Goal: Find contact information: Find contact information

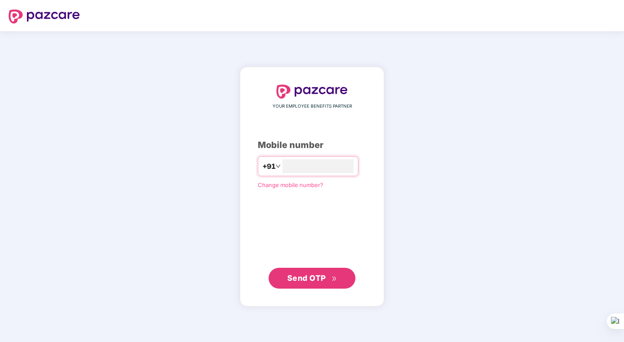
type input "**********"
click at [316, 280] on span "Send OTP" at bounding box center [306, 277] width 39 height 9
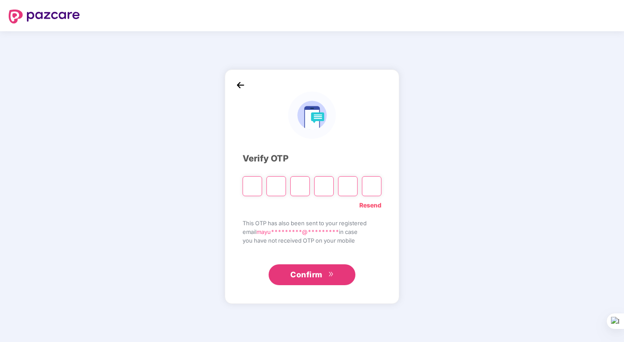
type input "*"
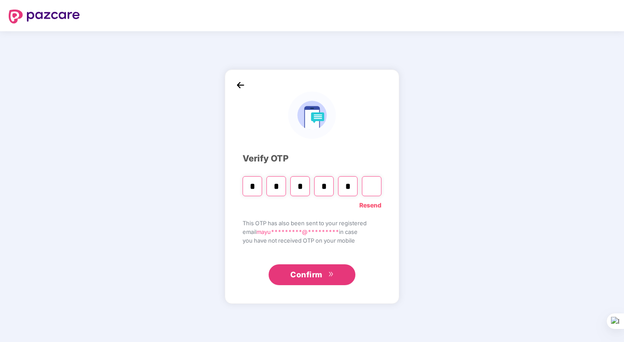
type input "*"
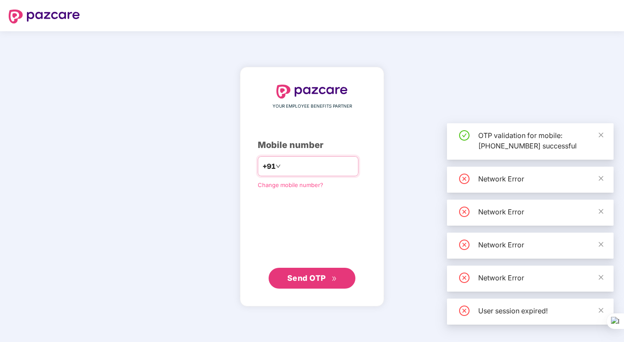
click at [326, 166] on input "number" at bounding box center [317, 166] width 71 height 14
type input "**********"
click at [332, 277] on icon "double-right" at bounding box center [334, 279] width 6 height 6
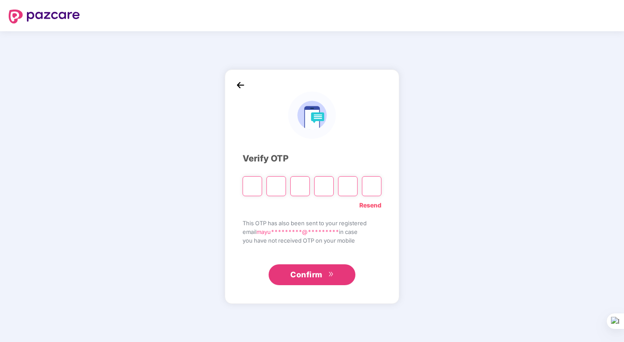
click at [252, 189] on input "Please enter verification code. Digit 1" at bounding box center [252, 186] width 20 height 20
type input "*"
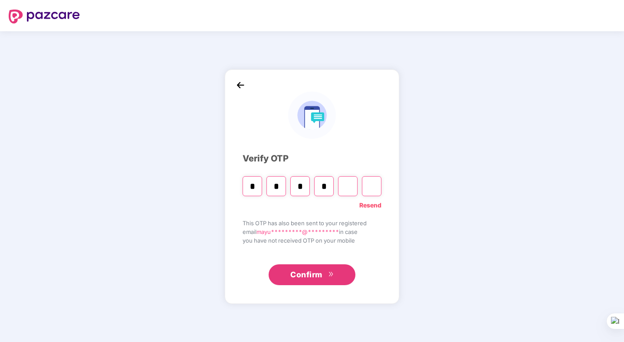
type input "*"
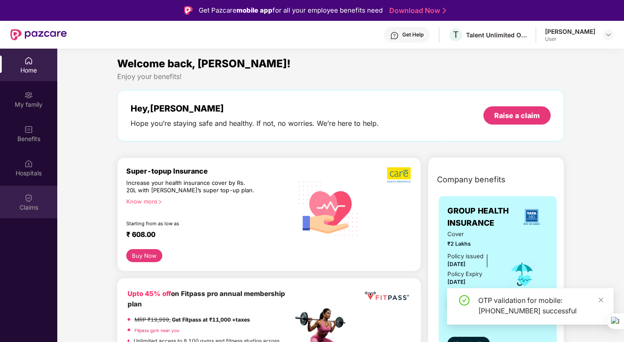
click at [35, 193] on div "Claims" at bounding box center [28, 202] width 57 height 33
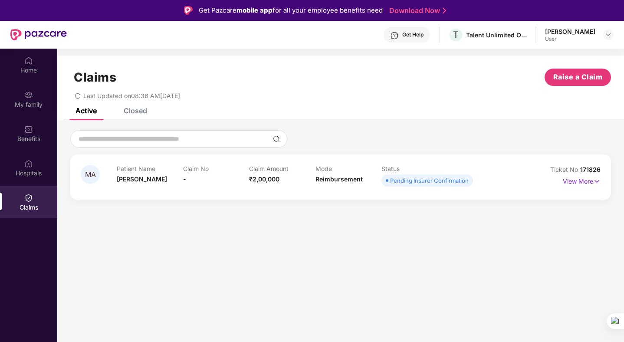
click at [422, 178] on div "Pending Insurer Confirmation" at bounding box center [429, 180] width 78 height 9
click at [577, 180] on p "View More" at bounding box center [581, 180] width 38 height 12
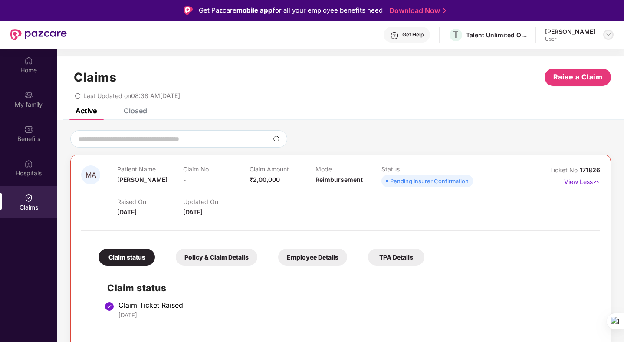
click at [606, 38] on img at bounding box center [607, 34] width 7 height 7
click at [428, 29] on div "Get Help" at bounding box center [406, 35] width 46 height 16
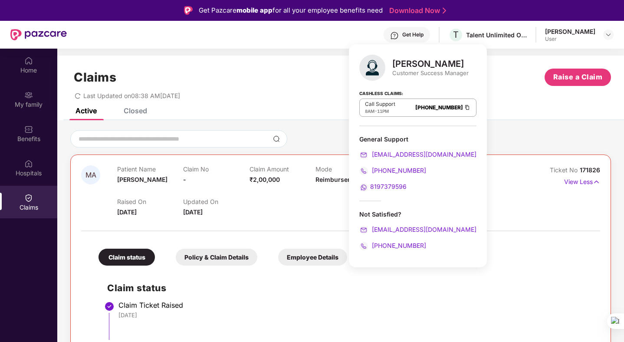
click at [392, 77] on div "[PERSON_NAME] Customer Success Manager" at bounding box center [417, 68] width 117 height 26
click at [385, 111] on span "11PM" at bounding box center [383, 110] width 12 height 5
drag, startPoint x: 381, startPoint y: 109, endPoint x: 365, endPoint y: 109, distance: 16.0
click at [365, 109] on div "8AM - 11PM" at bounding box center [380, 111] width 30 height 7
click at [384, 115] on div "Call Support 8AM - 11PM [PHONE_NUMBER]" at bounding box center [417, 107] width 117 height 18
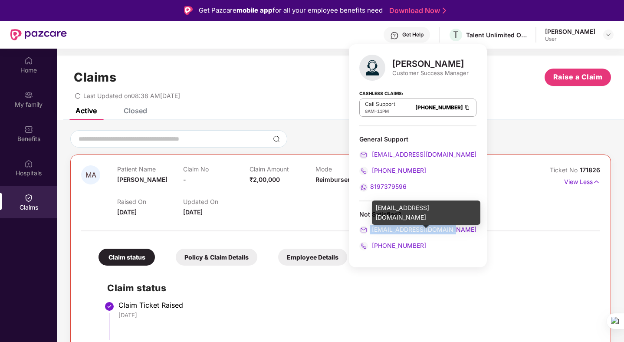
drag, startPoint x: 453, startPoint y: 228, endPoint x: 370, endPoint y: 232, distance: 82.5
click at [370, 232] on div "[EMAIL_ADDRESS][DOMAIN_NAME]" at bounding box center [417, 230] width 117 height 10
copy span "[EMAIL_ADDRESS][DOMAIN_NAME]"
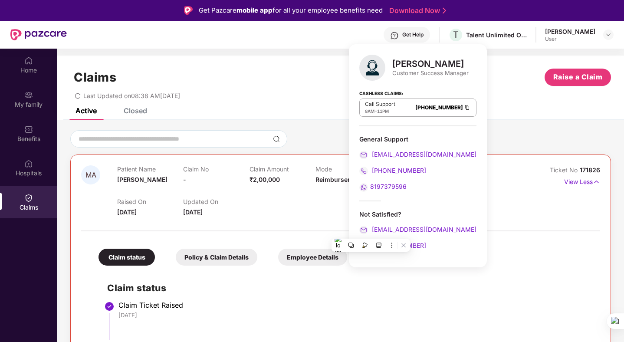
click at [140, 78] on div "Claims Raise a Claim" at bounding box center [340, 77] width 540 height 17
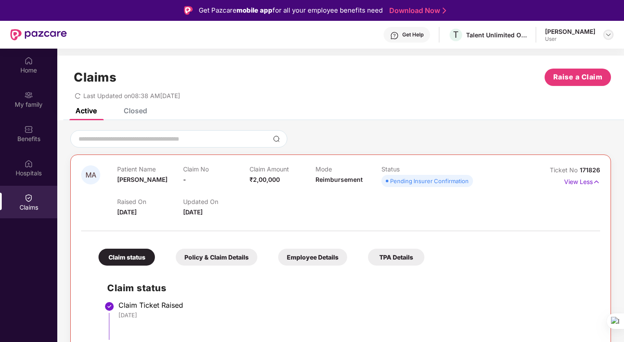
click at [612, 34] on div at bounding box center [608, 34] width 10 height 10
click at [421, 34] on div "Get Help" at bounding box center [412, 34] width 21 height 7
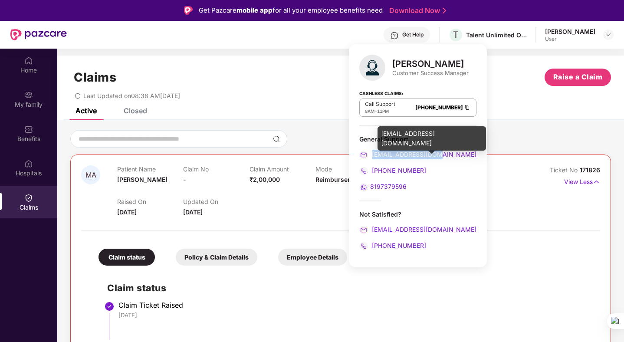
drag, startPoint x: 442, startPoint y: 153, endPoint x: 372, endPoint y: 154, distance: 69.8
click at [372, 154] on div "[EMAIL_ADDRESS][DOMAIN_NAME]" at bounding box center [417, 155] width 117 height 10
copy span "[EMAIL_ADDRESS][DOMAIN_NAME]"
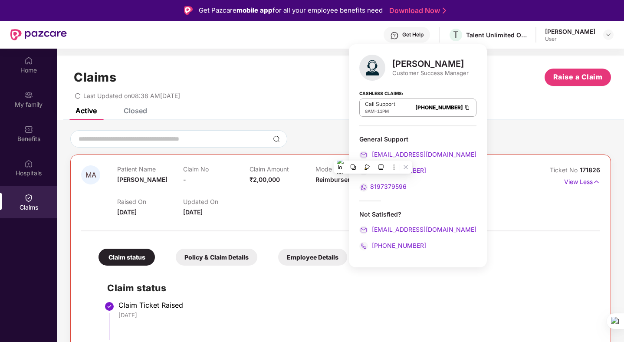
click at [282, 111] on div "Active Closed" at bounding box center [340, 114] width 566 height 12
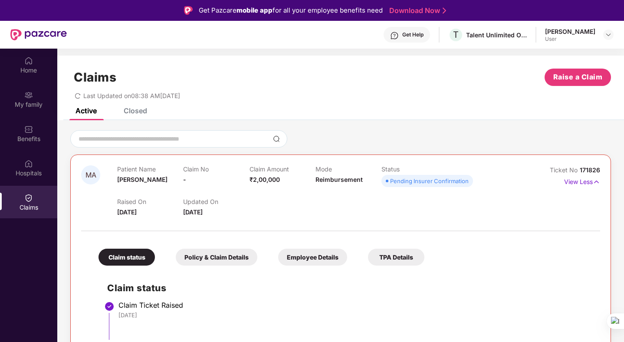
scroll to position [25, 0]
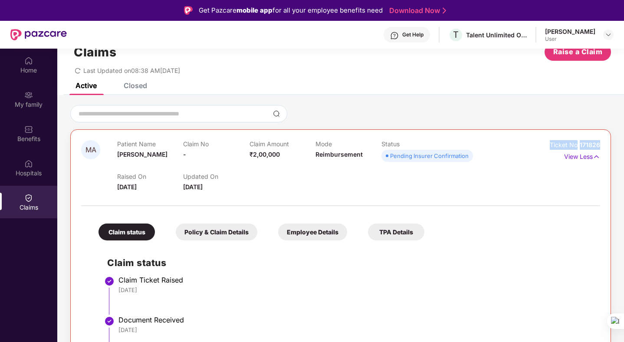
drag, startPoint x: 545, startPoint y: 147, endPoint x: 600, endPoint y: 147, distance: 55.1
click at [600, 147] on div "MA Patient Name [PERSON_NAME] Claim No - Claim Amount ₹2,00,000 Mode Reimbursem…" at bounding box center [340, 279] width 540 height 300
copy div "Ticket No 171826"
click at [485, 187] on div "Raised On [DATE] Updated On [DATE]" at bounding box center [315, 178] width 396 height 28
